Goal: Task Accomplishment & Management: Manage account settings

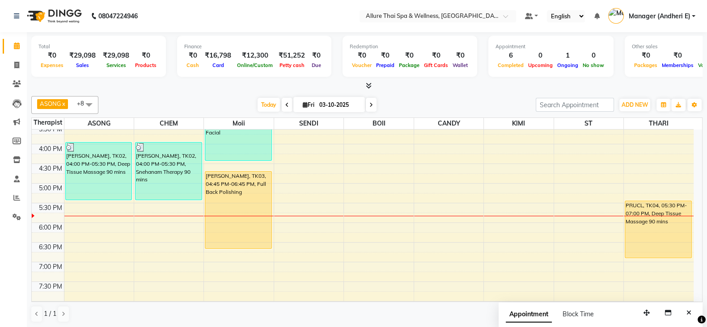
scroll to position [283, 0]
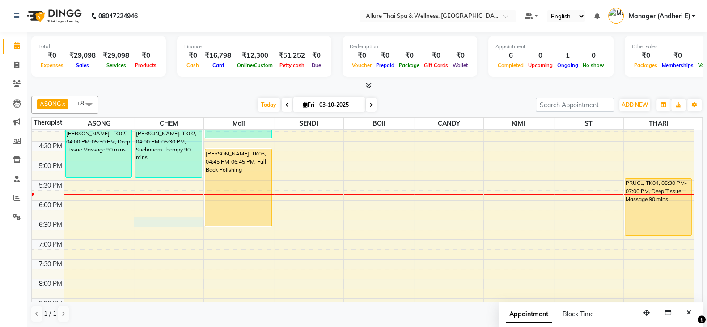
click at [199, 223] on div "9:00 AM 9:30 AM 10:00 AM 10:30 AM 11:00 AM 11:30 AM 12:00 PM 12:30 PM 1:00 PM 1…" at bounding box center [362, 141] width 661 height 589
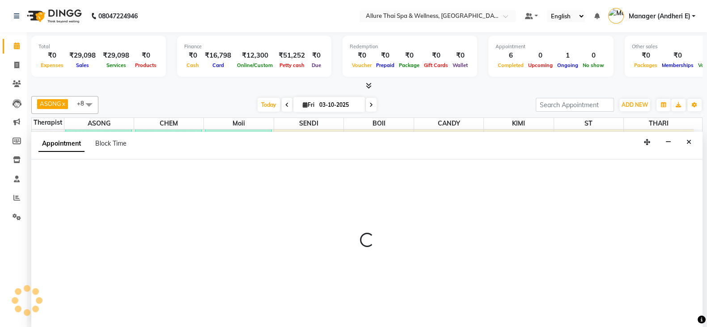
scroll to position [0, 0]
select select "66695"
select select "1110"
select select "tentative"
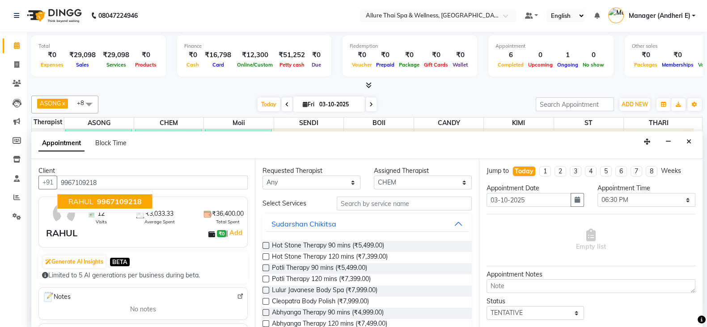
click at [129, 194] on button "RAHUL 9967109218" at bounding box center [105, 201] width 95 height 14
type input "9967109218"
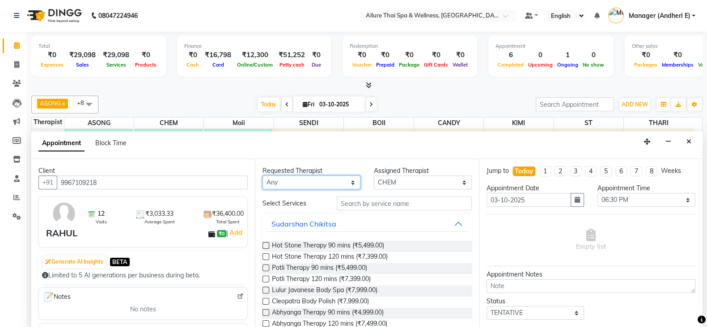
click at [346, 185] on select "Any ASONG [PERSON_NAME] BOII CANDY CHEM [PERSON_NAME] Moii SENDI ST THARI" at bounding box center [311, 183] width 98 height 14
select select "66695"
click at [262, 176] on select "Any ASONG [PERSON_NAME] BOII CANDY CHEM [PERSON_NAME] Moii SENDI ST THARI" at bounding box center [311, 183] width 98 height 14
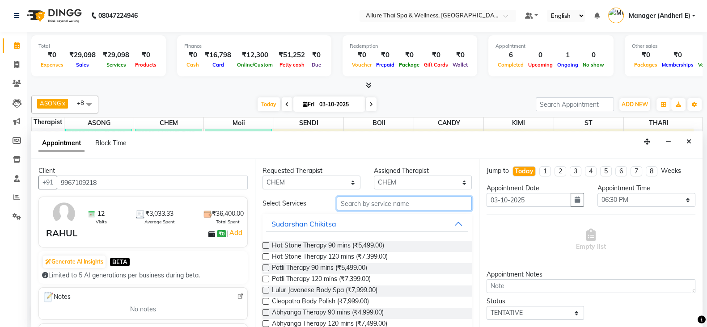
click at [386, 202] on input "text" at bounding box center [404, 204] width 135 height 14
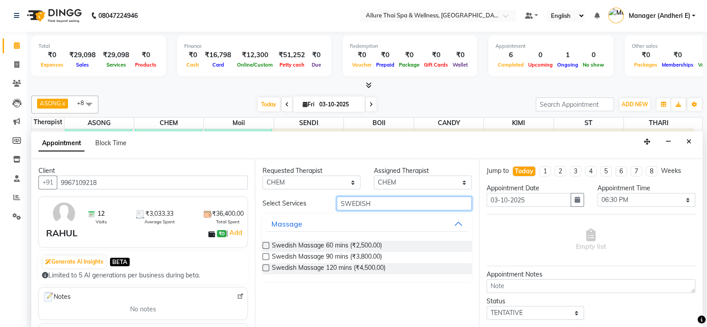
type input "SWEDISH"
click at [266, 255] on label at bounding box center [265, 256] width 7 height 7
click at [266, 255] on input "checkbox" at bounding box center [265, 258] width 6 height 6
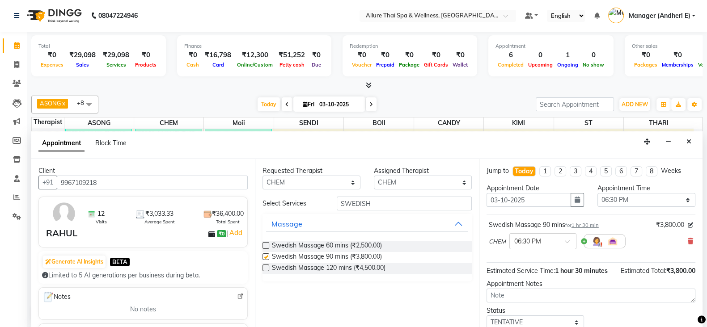
checkbox input "false"
click at [678, 240] on div "CHEM × 06:30 PM" at bounding box center [590, 241] width 204 height 23
click at [687, 240] on icon at bounding box center [689, 241] width 5 height 6
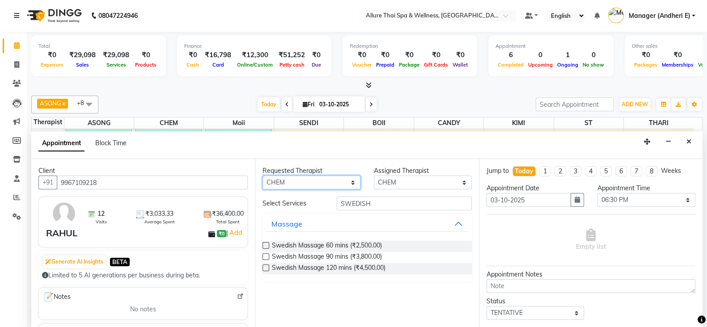
click at [349, 182] on select "Any ASONG [PERSON_NAME] BOII CANDY CHEM [PERSON_NAME] Moii SENDI ST THARI" at bounding box center [311, 183] width 98 height 14
select select "66693"
click at [262, 176] on select "Any ASONG [PERSON_NAME] BOII CANDY CHEM [PERSON_NAME] Moii SENDI ST THARI" at bounding box center [311, 183] width 98 height 14
select select "66693"
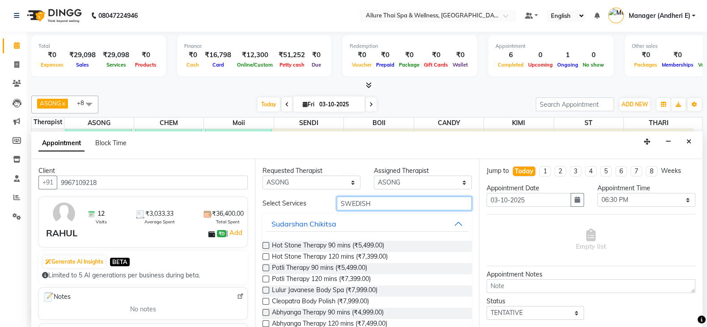
click at [376, 204] on input "SWEDISH" at bounding box center [404, 204] width 135 height 14
type input "S"
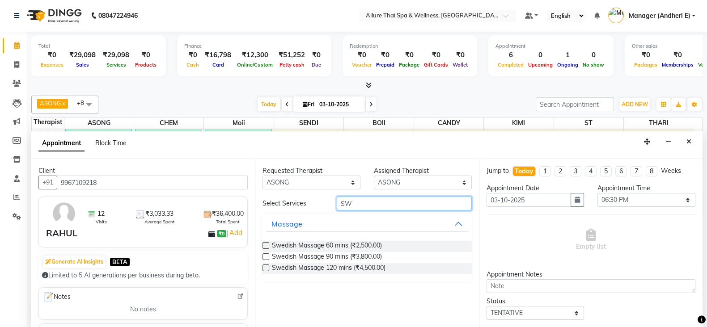
type input "S"
type input "AROMA"
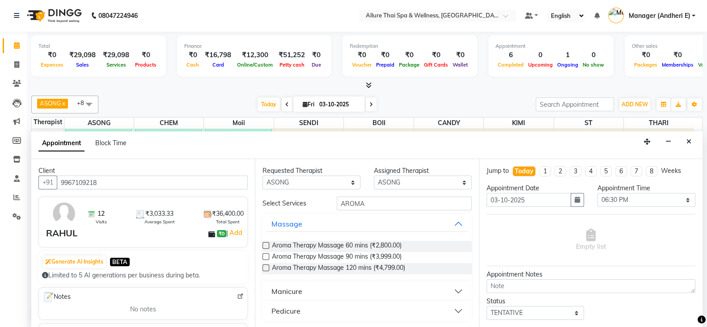
click at [262, 254] on label at bounding box center [265, 256] width 7 height 7
click at [262, 255] on input "checkbox" at bounding box center [265, 258] width 6 height 6
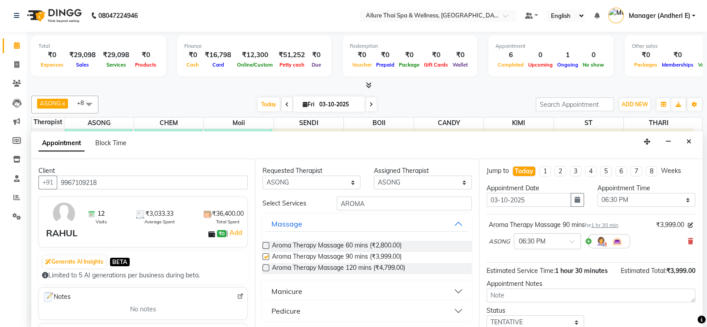
checkbox input "false"
click at [693, 319] on div "Jump to [DATE] 1 2 3 4 5 6 7 8 Weeks Appointment Date [DATE] Appointment Time S…" at bounding box center [590, 243] width 223 height 168
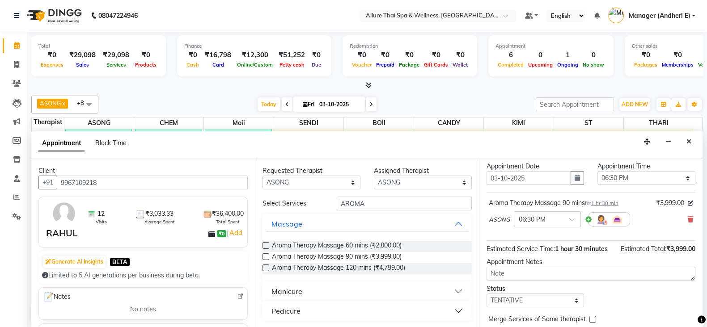
scroll to position [44, 0]
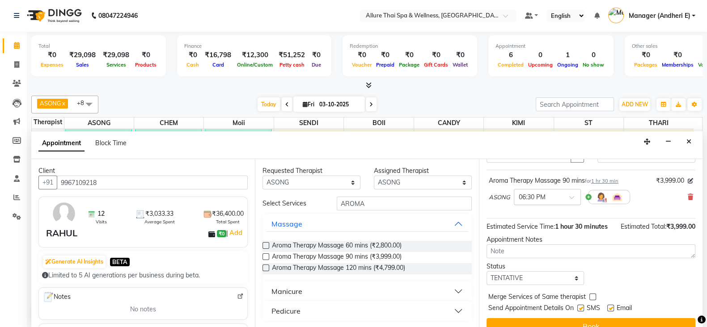
click at [573, 192] on div at bounding box center [547, 196] width 66 height 9
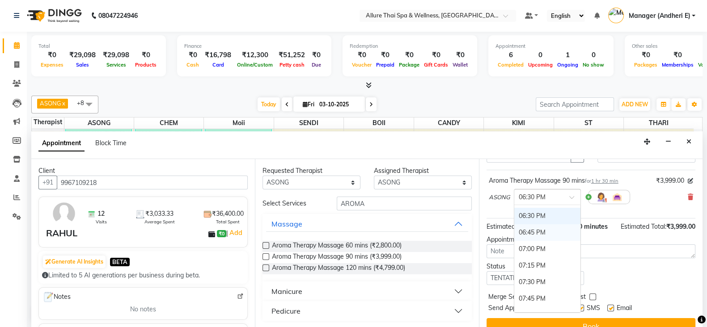
click at [532, 224] on div "06:45 PM" at bounding box center [547, 232] width 66 height 17
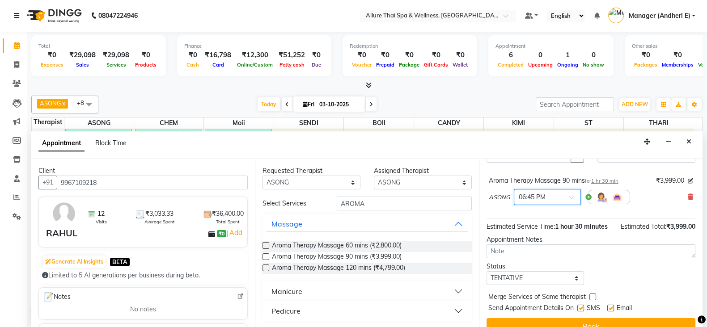
click at [574, 198] on span at bounding box center [574, 199] width 11 height 9
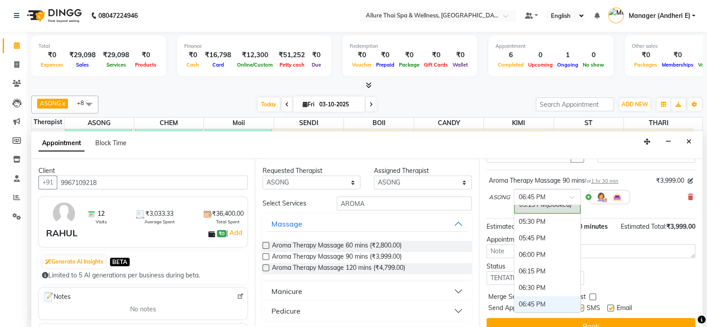
scroll to position [521, 0]
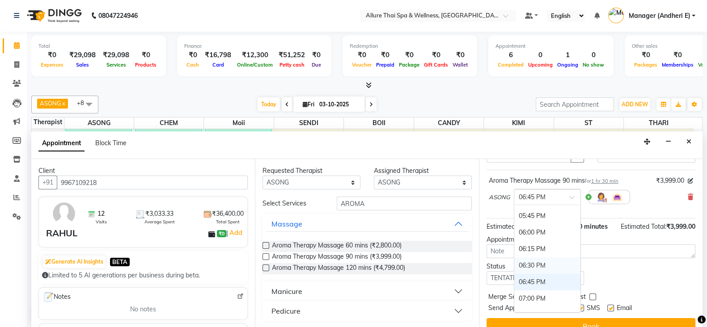
click at [551, 261] on div "06:30 PM" at bounding box center [547, 265] width 66 height 17
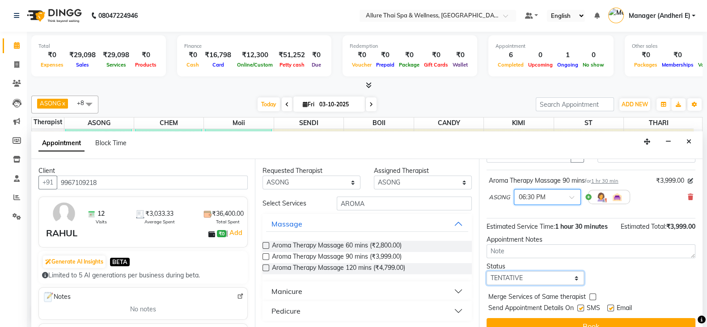
click at [571, 284] on select "Select TENTATIVE CONFIRM CHECK-IN UPCOMING" at bounding box center [535, 278] width 98 height 14
select select "check-in"
click at [486, 279] on select "Select TENTATIVE CONFIRM CHECK-IN UPCOMING" at bounding box center [535, 278] width 98 height 14
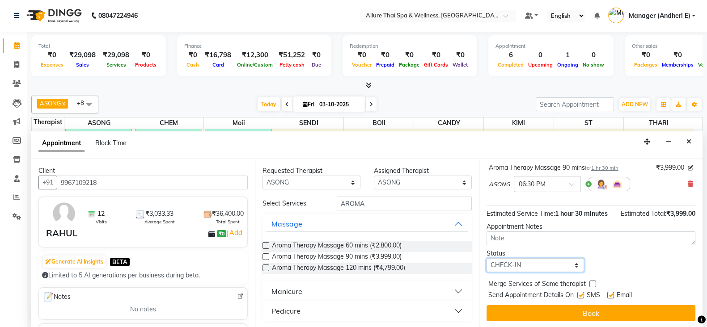
scroll to position [67, 0]
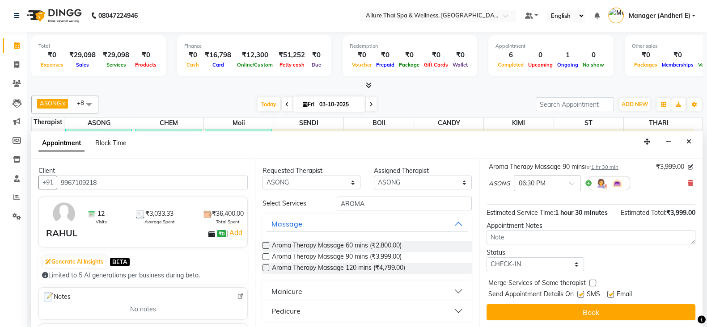
click at [582, 295] on label at bounding box center [580, 294] width 7 height 7
click at [582, 295] on input "checkbox" at bounding box center [580, 295] width 6 height 6
checkbox input "false"
click at [613, 295] on label at bounding box center [610, 294] width 7 height 7
click at [613, 295] on input "checkbox" at bounding box center [610, 295] width 6 height 6
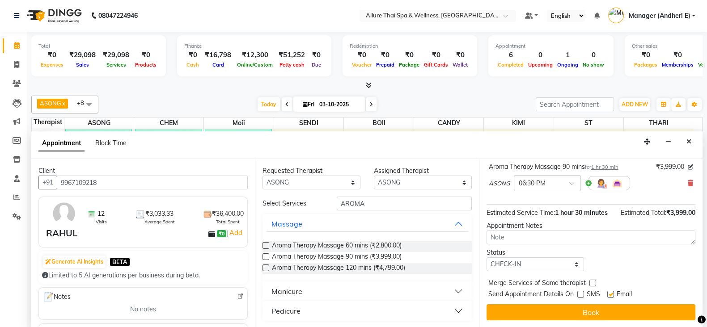
checkbox input "false"
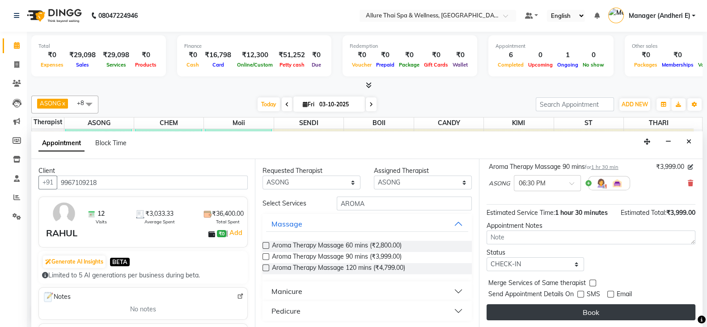
click at [619, 307] on button "Book" at bounding box center [590, 312] width 209 height 16
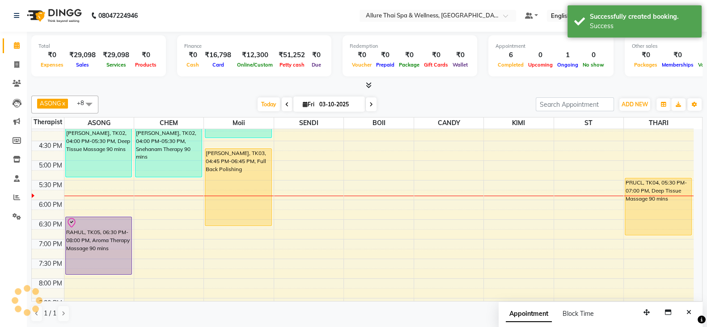
scroll to position [0, 0]
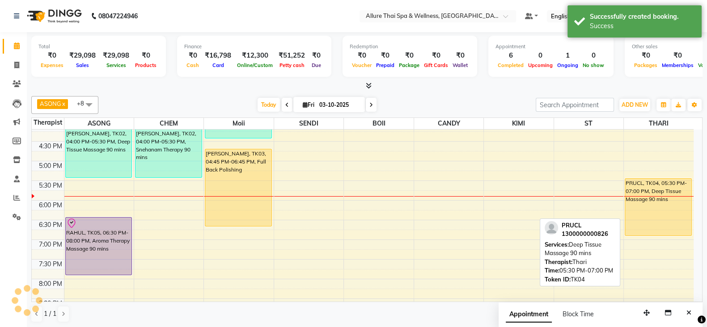
click at [640, 185] on div "PRUCL, TK04, 05:30 PM-07:00 PM, Deep Tissue Massage 90 mins" at bounding box center [658, 207] width 66 height 57
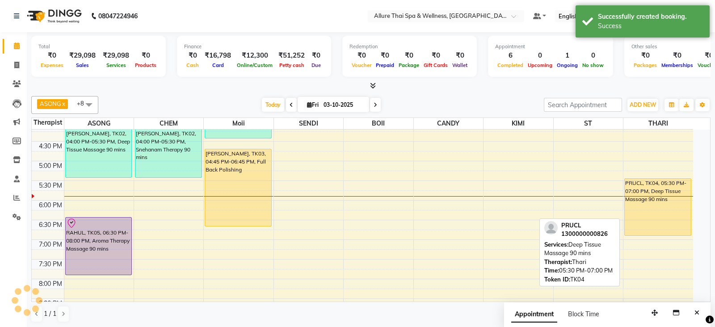
select select "1"
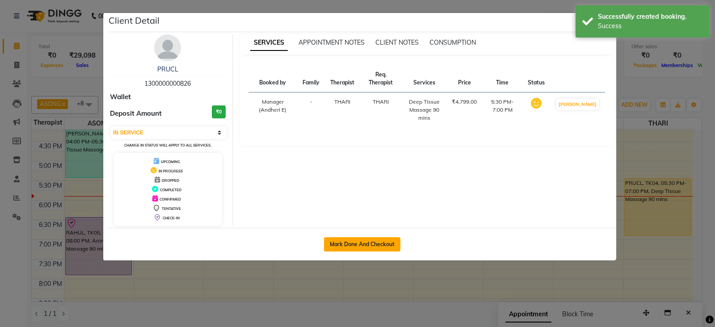
click at [358, 244] on button "Mark Done And Checkout" at bounding box center [362, 244] width 76 height 14
select select "service"
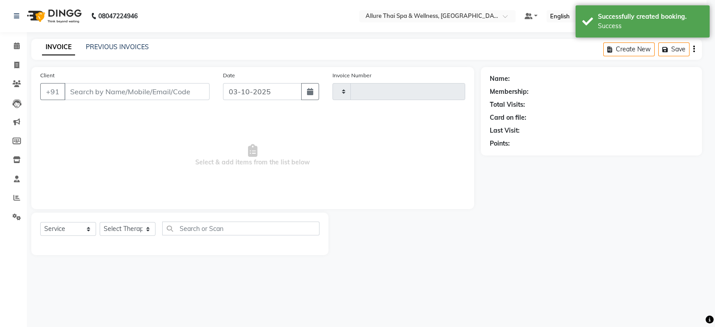
type input "2345"
select select "6826"
select select "3"
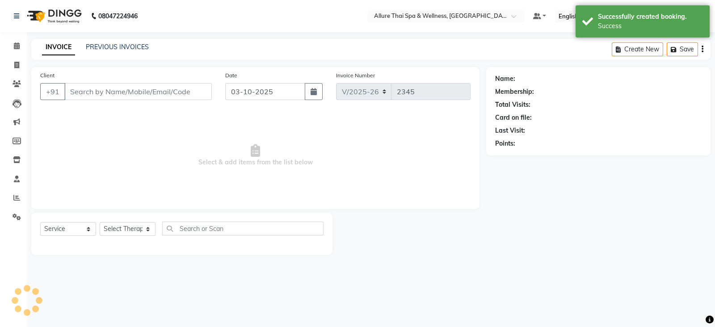
type input "1300000000826"
select select "89380"
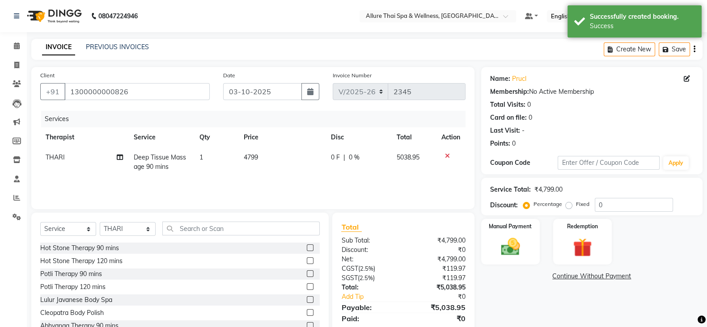
click at [576, 206] on label "Fixed" at bounding box center [582, 204] width 13 height 8
click at [570, 206] on input "Fixed" at bounding box center [570, 204] width 6 height 6
radio input "true"
click at [626, 205] on input "0" at bounding box center [633, 205] width 78 height 14
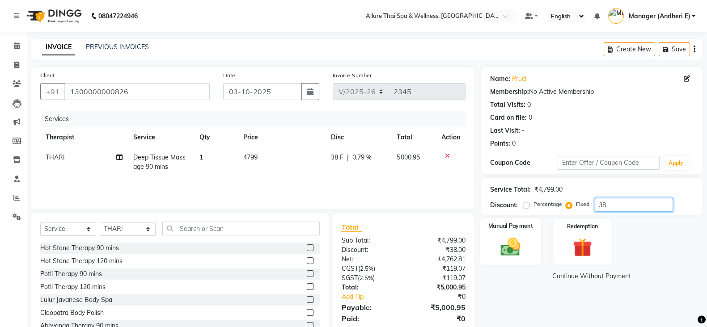
type input "38"
click at [515, 246] on img at bounding box center [510, 247] width 32 height 22
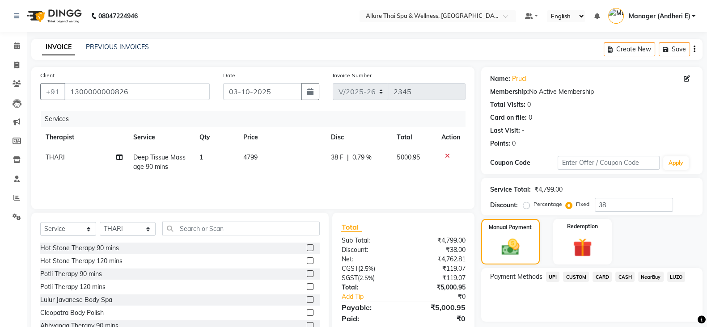
drag, startPoint x: 627, startPoint y: 277, endPoint x: 620, endPoint y: 278, distance: 6.5
click at [628, 277] on span "CASH" at bounding box center [624, 277] width 19 height 10
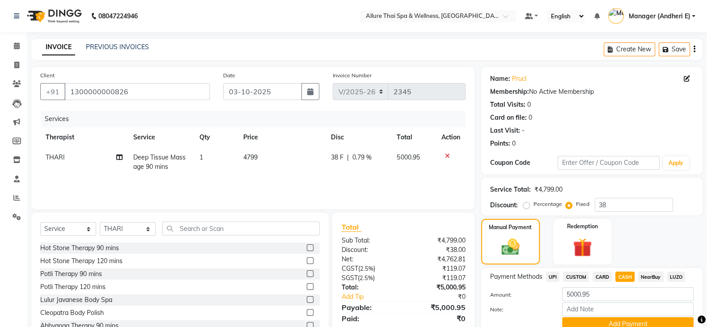
click at [607, 277] on span "CARD" at bounding box center [601, 277] width 19 height 10
click at [624, 278] on span "CASH" at bounding box center [624, 277] width 19 height 10
click at [602, 277] on span "CARD" at bounding box center [601, 277] width 19 height 10
click at [636, 278] on div "NearBuy" at bounding box center [648, 278] width 29 height 12
click at [623, 278] on span "CASH" at bounding box center [624, 277] width 19 height 10
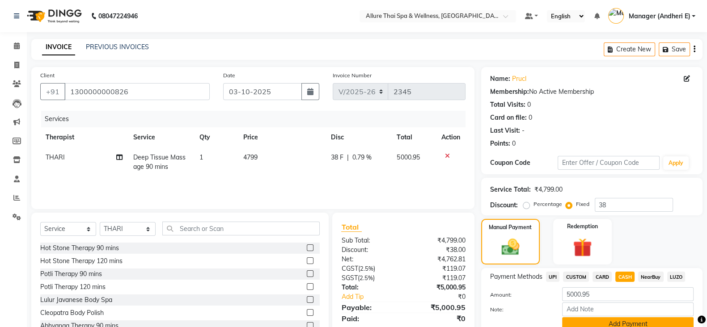
click at [581, 319] on button "Add Payment" at bounding box center [627, 324] width 131 height 14
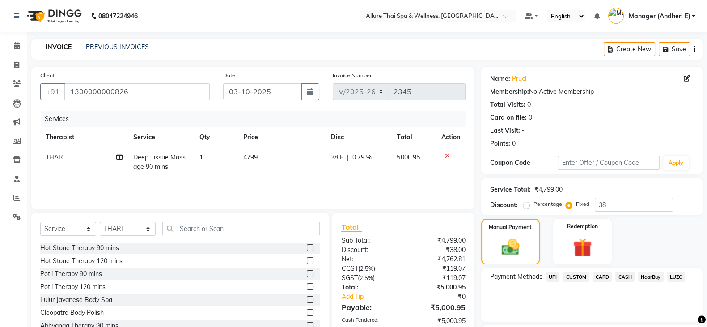
scroll to position [67, 0]
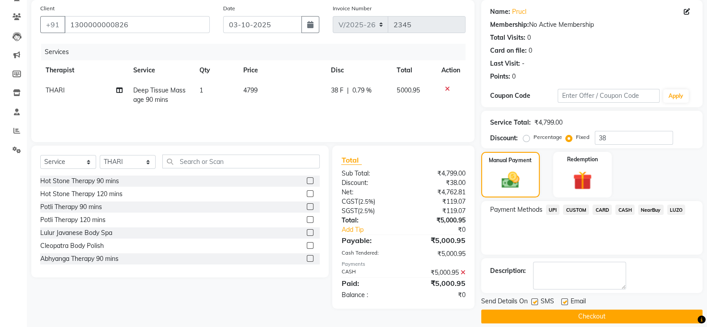
click at [535, 302] on label at bounding box center [534, 302] width 7 height 7
click at [535, 302] on input "checkbox" at bounding box center [534, 302] width 6 height 6
checkbox input "false"
click at [565, 300] on label at bounding box center [564, 302] width 7 height 7
click at [565, 300] on input "checkbox" at bounding box center [564, 302] width 6 height 6
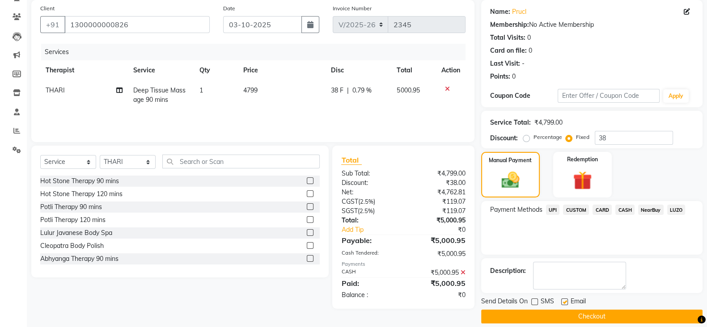
checkbox input "false"
click at [561, 311] on button "Checkout" at bounding box center [591, 317] width 221 height 14
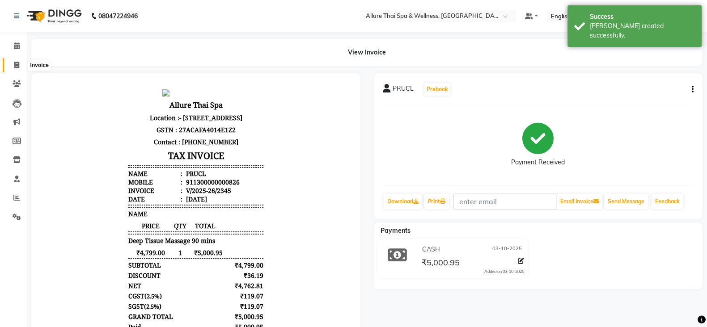
click at [19, 64] on icon at bounding box center [16, 65] width 5 height 7
select select "6826"
select select "service"
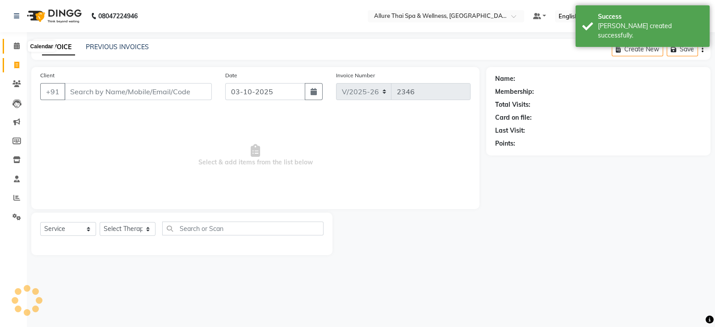
click at [19, 41] on span at bounding box center [17, 46] width 16 height 10
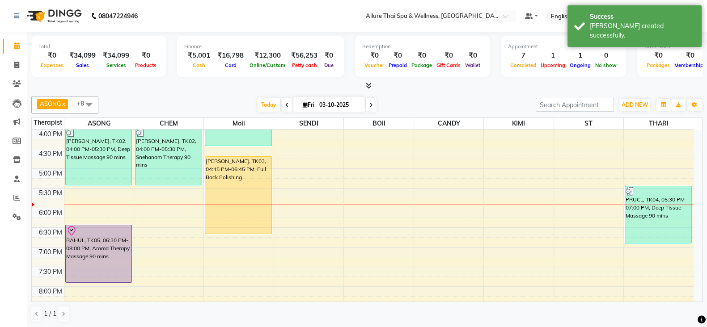
scroll to position [298, 0]
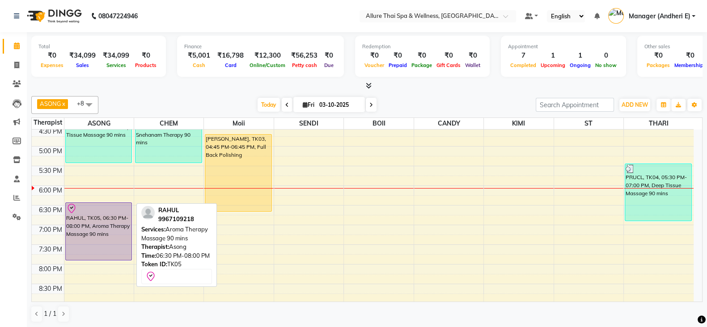
click at [114, 224] on div "RAHUL, TK05, 06:30 PM-08:00 PM, Aroma Therapy Massage 90 mins" at bounding box center [99, 231] width 66 height 57
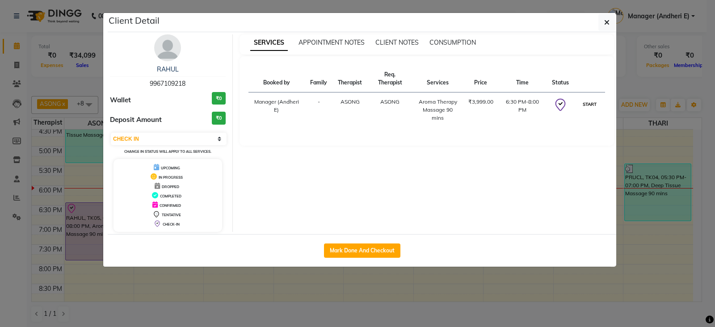
click at [588, 100] on button "START" at bounding box center [590, 104] width 18 height 11
select select "1"
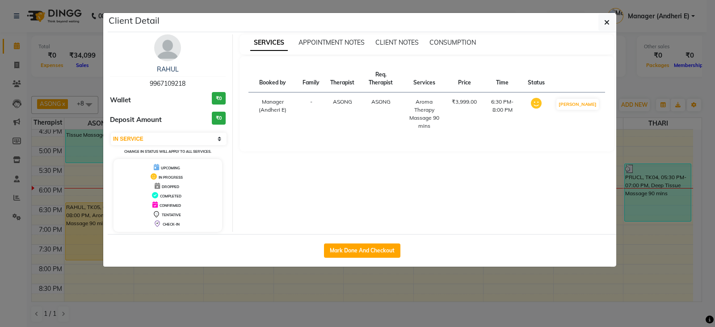
click at [619, 21] on ngb-modal-window "Client Detail RAHUL 9967109218 Wallet ₹0 Deposit Amount ₹0 Select IN SERVICE CO…" at bounding box center [357, 163] width 715 height 327
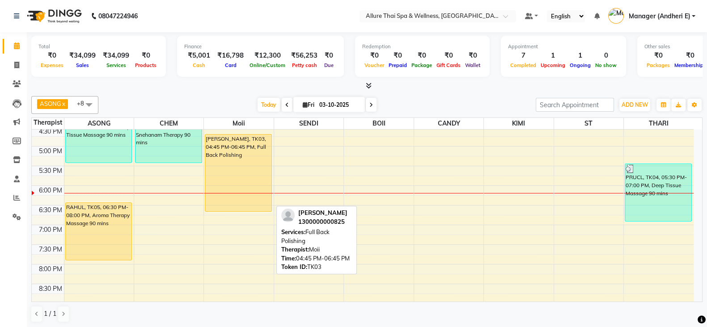
click at [224, 174] on div "[PERSON_NAME], TK03, 04:45 PM-06:45 PM, Full Back Polishing" at bounding box center [238, 173] width 66 height 77
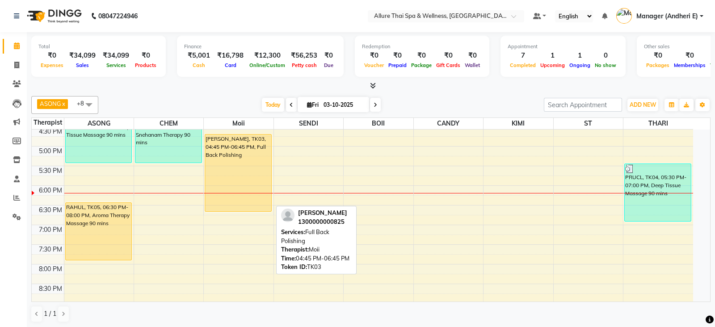
select select "1"
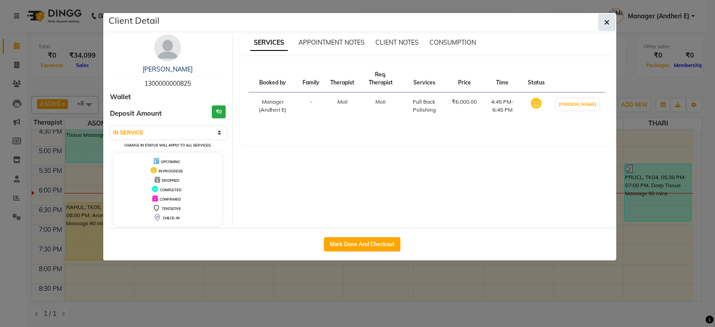
click at [606, 15] on button "button" at bounding box center [606, 22] width 17 height 17
